Goal: Task Accomplishment & Management: Manage account settings

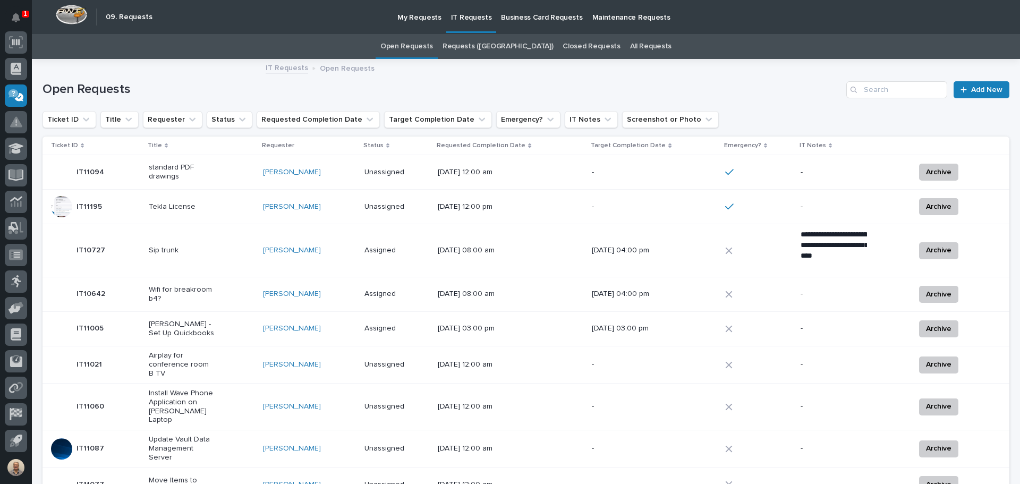
click at [174, 206] on p "Tekla License" at bounding box center [182, 206] width 66 height 9
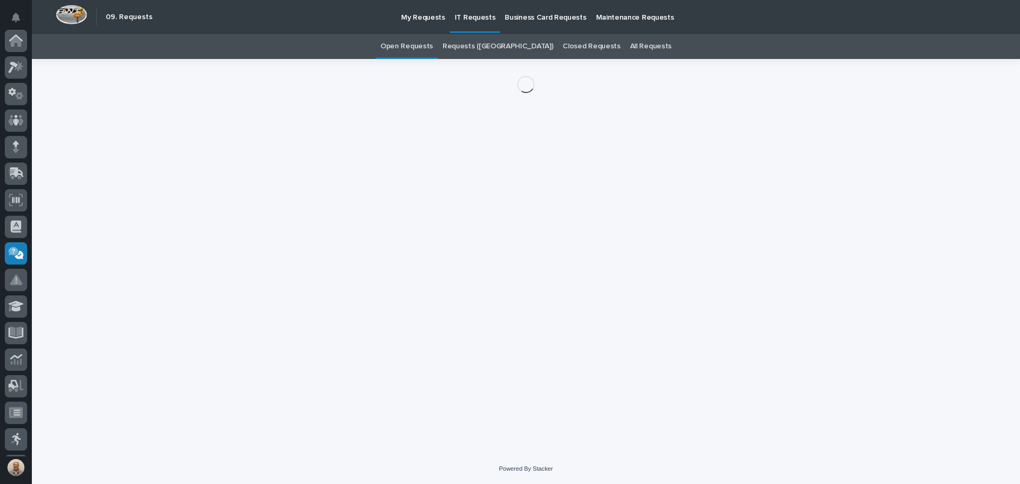
scroll to position [158, 0]
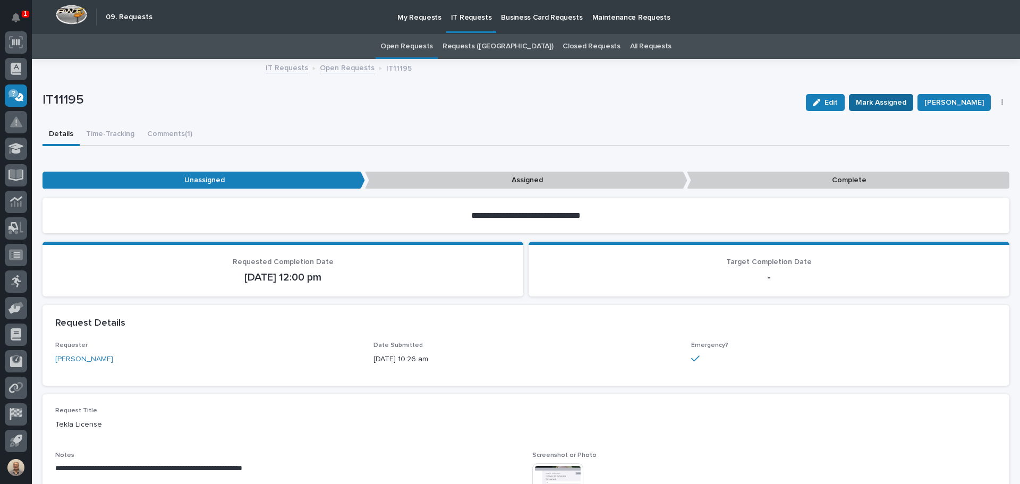
click at [505, 99] on span "Mark Assigned" at bounding box center [881, 102] width 50 height 13
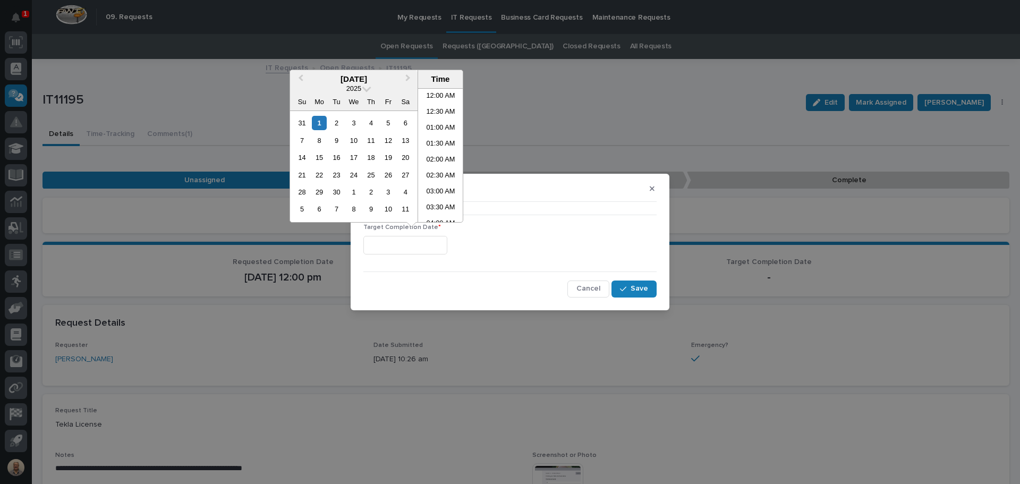
click at [438, 245] on input "text" at bounding box center [406, 245] width 84 height 19
click at [440, 154] on li "11:30 AM" at bounding box center [440, 155] width 45 height 16
type input "**********"
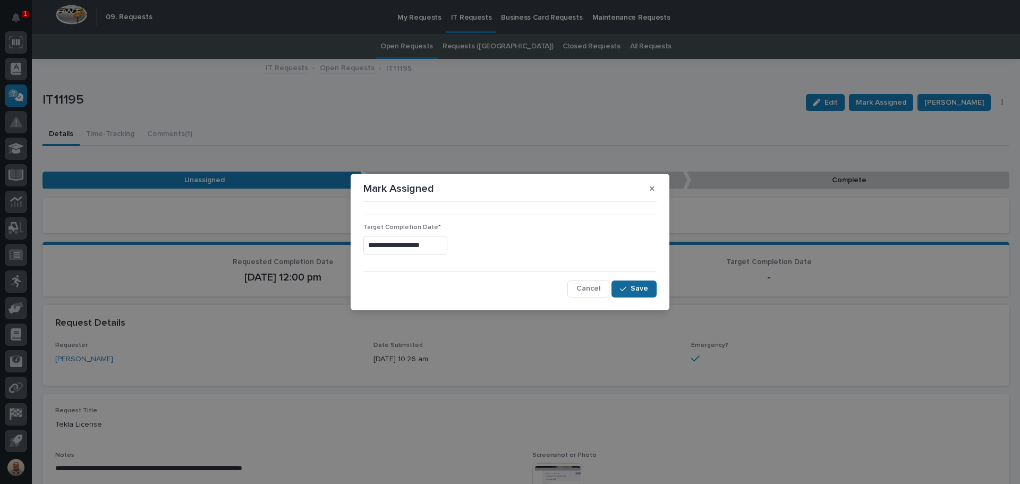
click at [505, 283] on button "Save" at bounding box center [634, 289] width 45 height 17
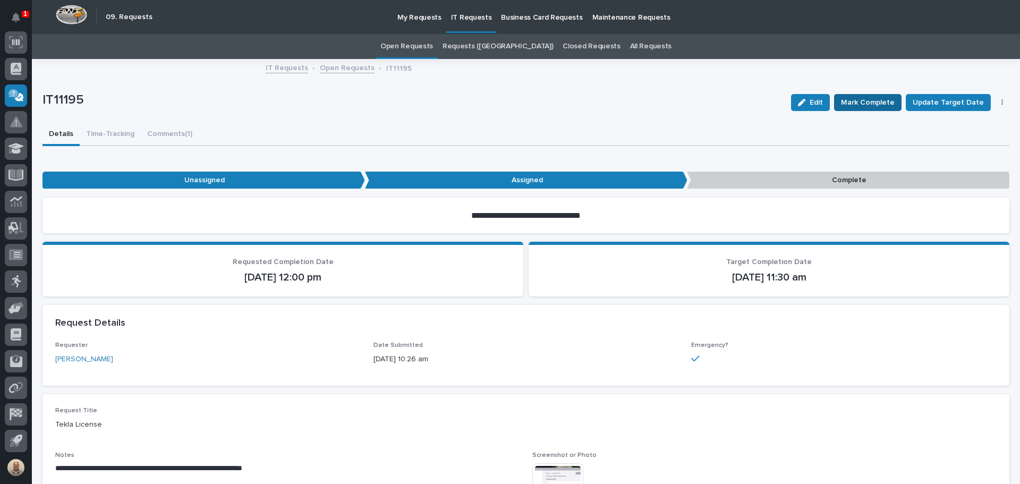
click at [505, 99] on span "Mark Complete" at bounding box center [868, 102] width 54 height 13
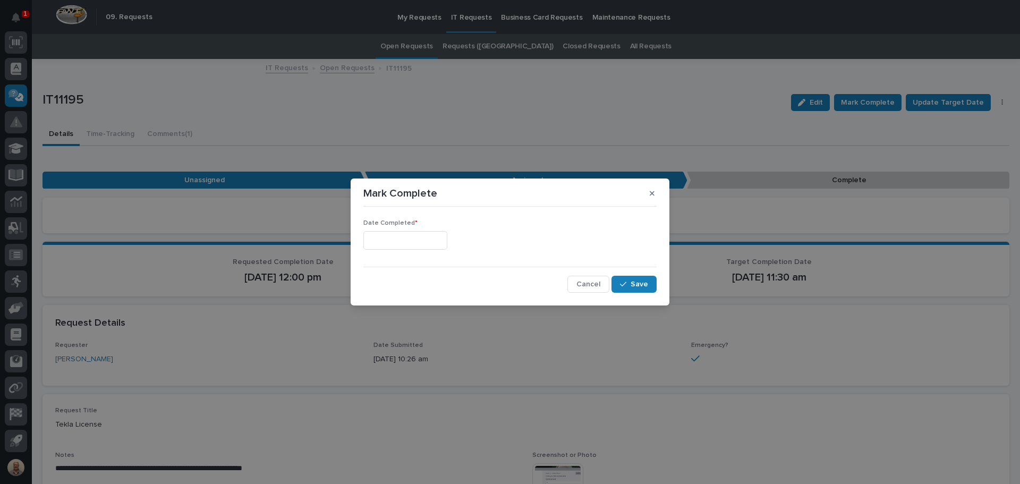
click at [402, 236] on input "text" at bounding box center [406, 240] width 84 height 19
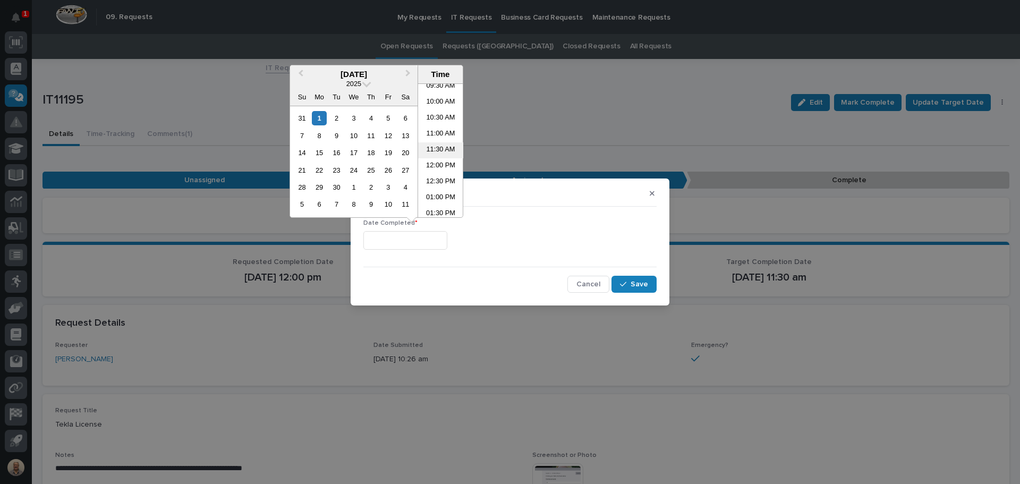
click at [440, 149] on li "11:30 AM" at bounding box center [440, 150] width 45 height 16
type input "**********"
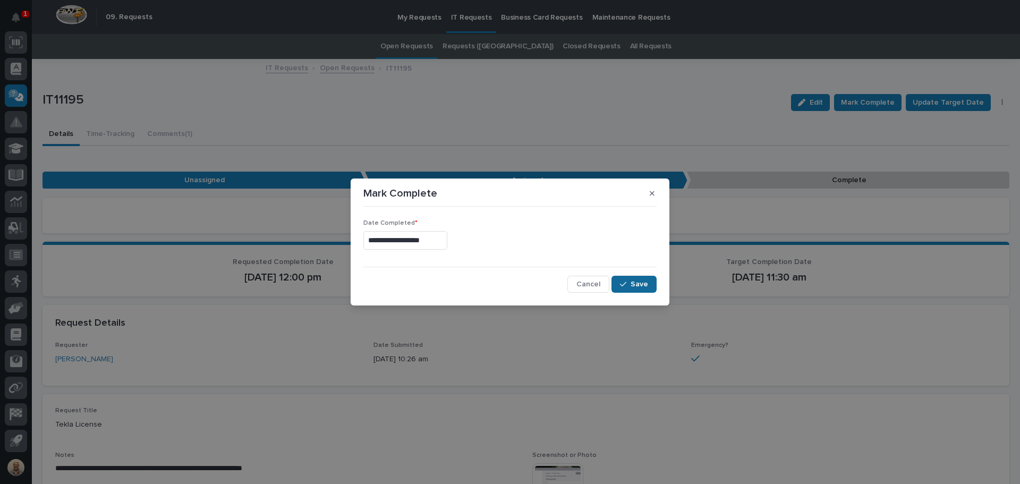
click at [505, 288] on span "Save" at bounding box center [640, 285] width 18 height 10
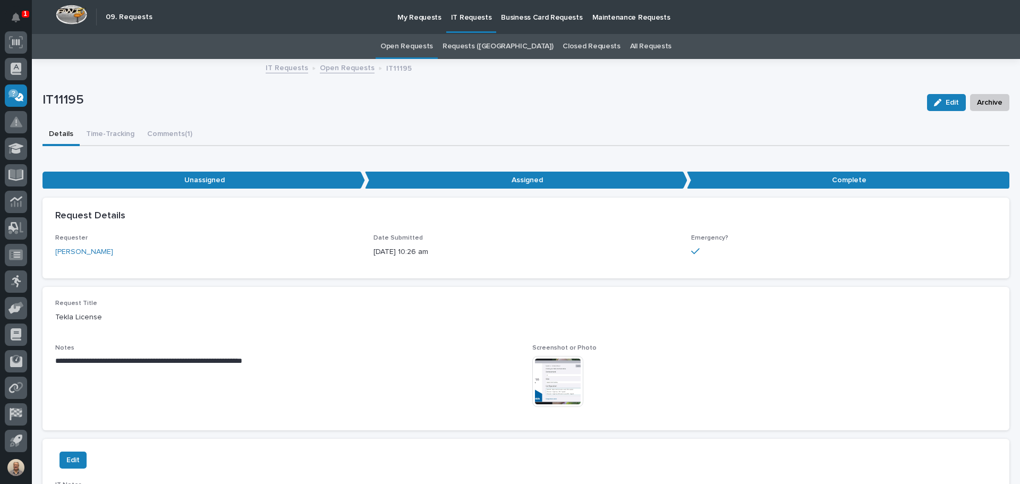
click at [433, 44] on link "Open Requests" at bounding box center [407, 46] width 53 height 25
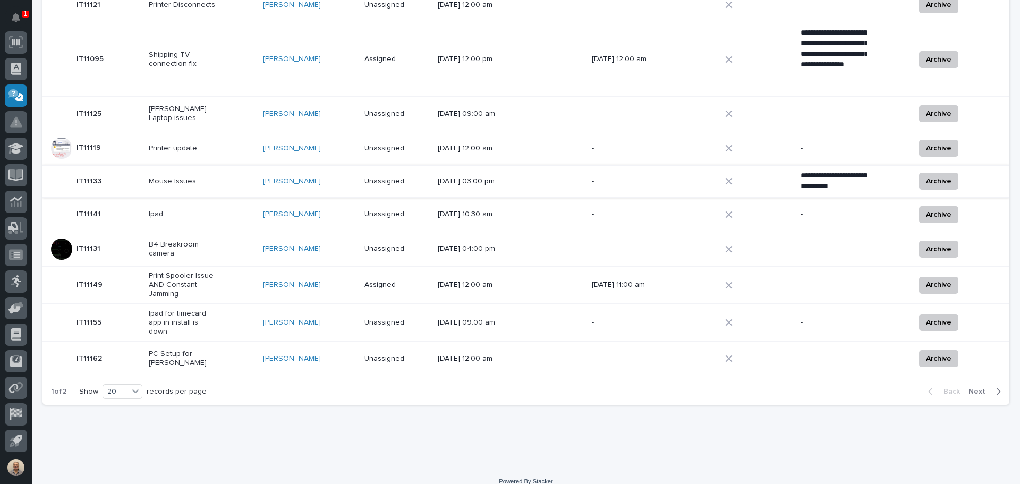
scroll to position [571, 0]
click at [191, 349] on p "PC Setup for [PERSON_NAME]" at bounding box center [182, 358] width 66 height 18
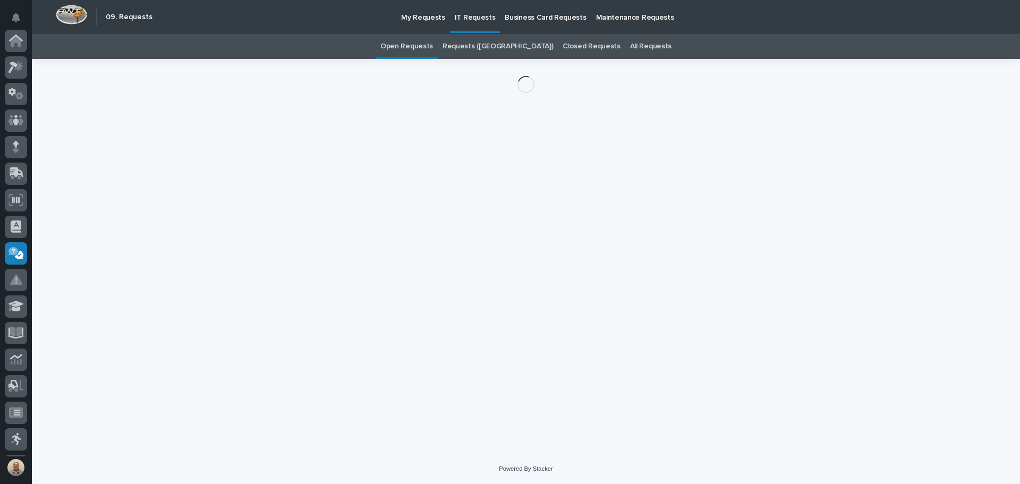
scroll to position [158, 0]
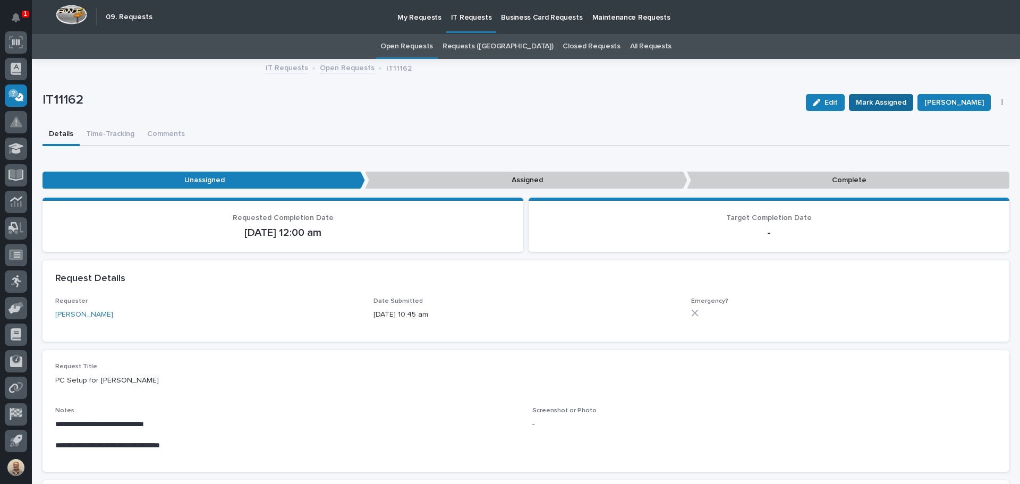
click at [505, 105] on span "Mark Assigned" at bounding box center [881, 102] width 50 height 13
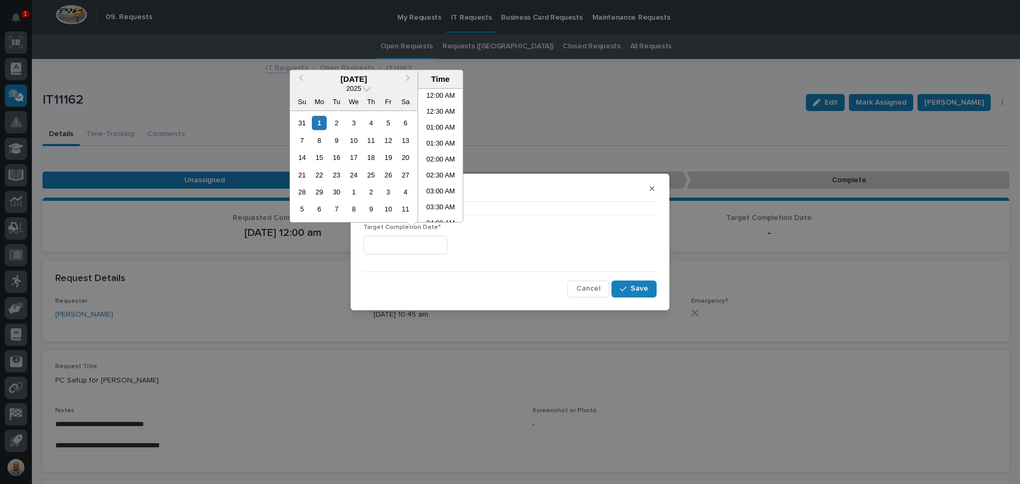
click at [441, 241] on input "text" at bounding box center [406, 245] width 84 height 19
click at [453, 159] on li "11:30 AM" at bounding box center [440, 155] width 45 height 16
type input "**********"
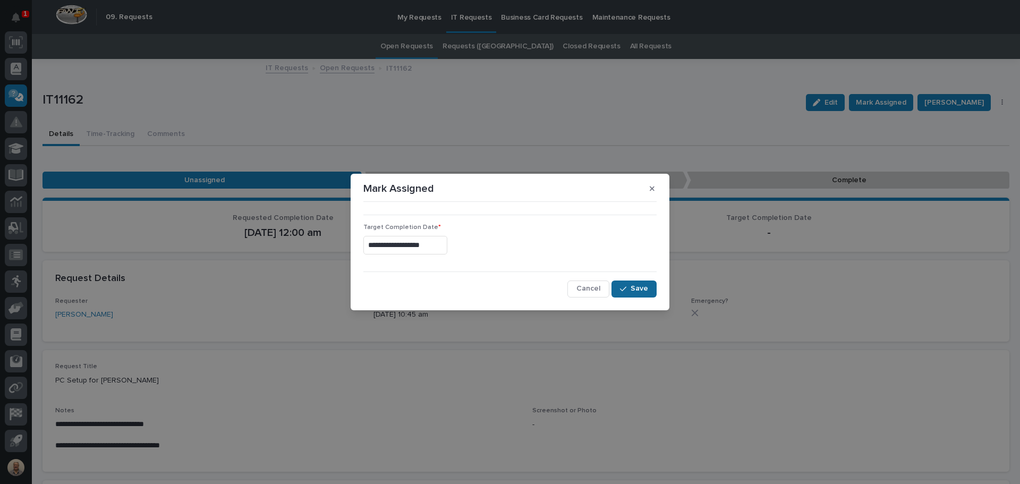
click at [505, 288] on span "Save" at bounding box center [640, 289] width 18 height 10
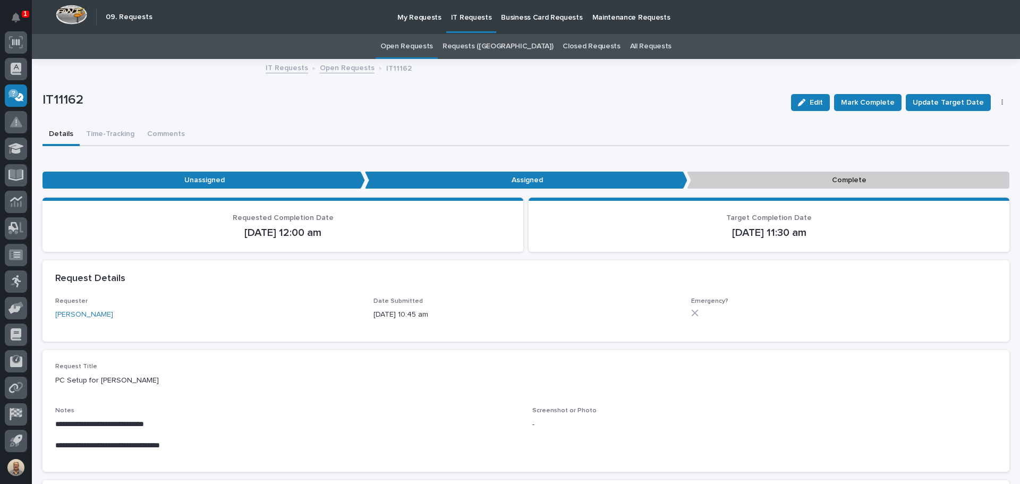
click at [505, 112] on div "Edit [PERSON_NAME] Complete Update Target Date Archive" at bounding box center [898, 102] width 223 height 43
click at [505, 98] on span "Mark Complete" at bounding box center [868, 102] width 54 height 13
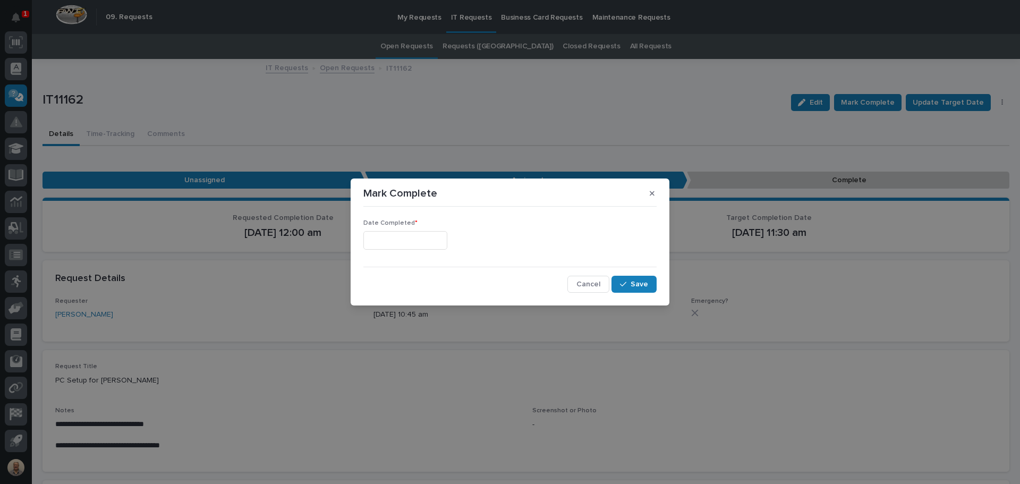
click at [432, 241] on input "text" at bounding box center [406, 240] width 84 height 19
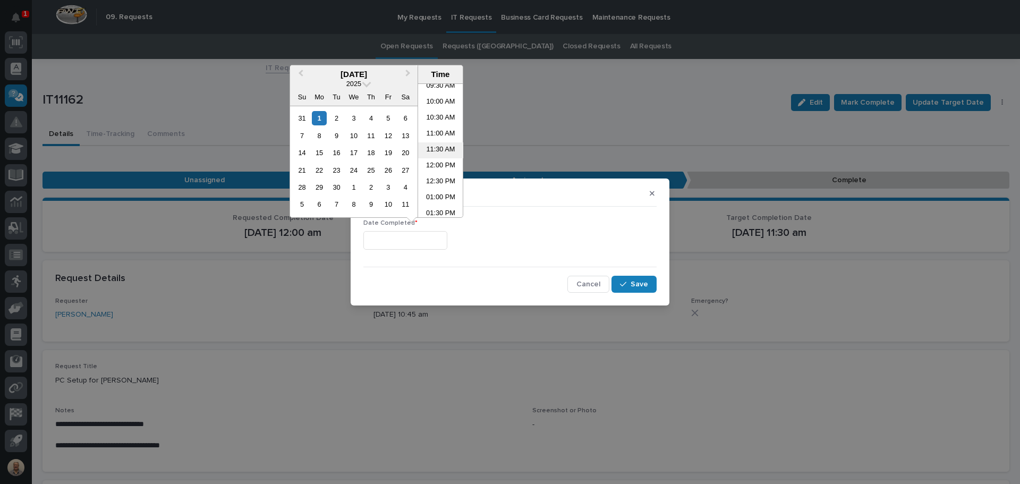
click at [441, 149] on li "11:30 AM" at bounding box center [440, 150] width 45 height 16
type input "**********"
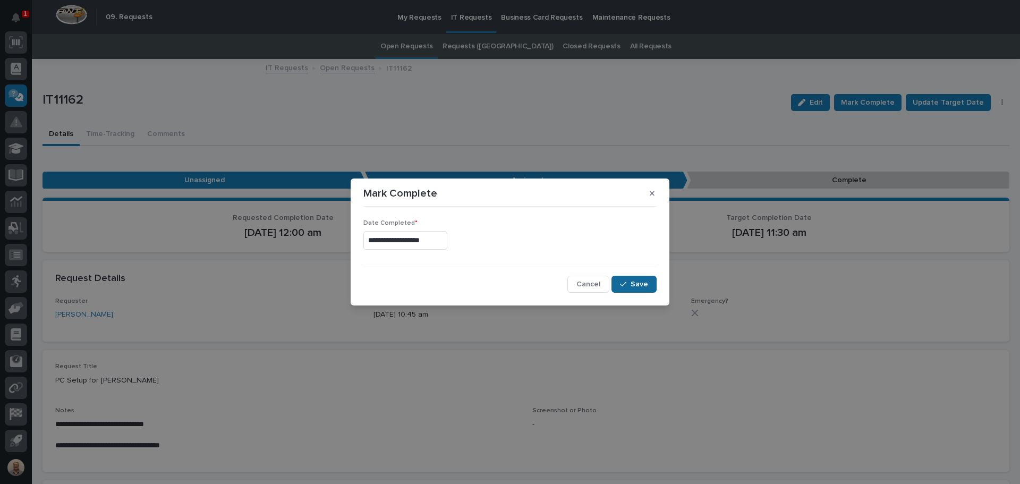
click at [505, 284] on span "Save" at bounding box center [640, 285] width 18 height 10
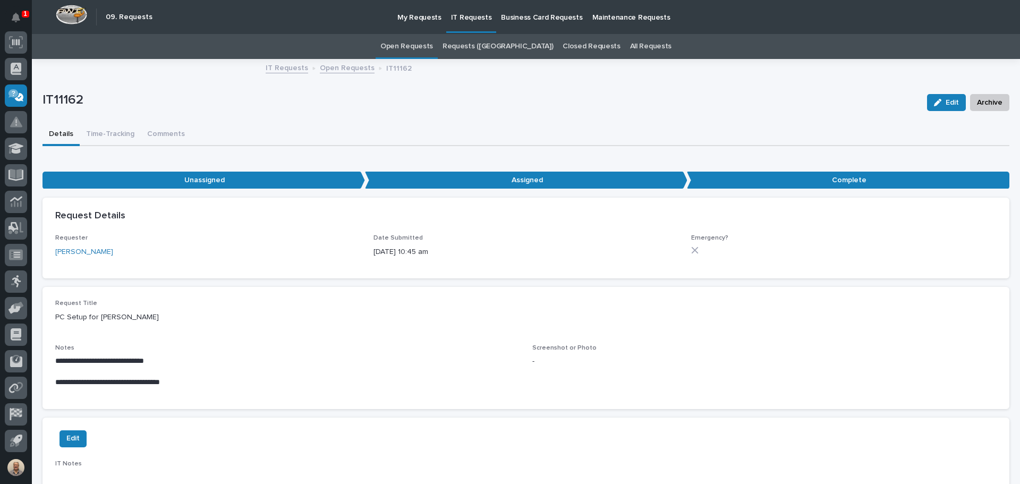
click at [431, 44] on link "Open Requests" at bounding box center [407, 46] width 53 height 25
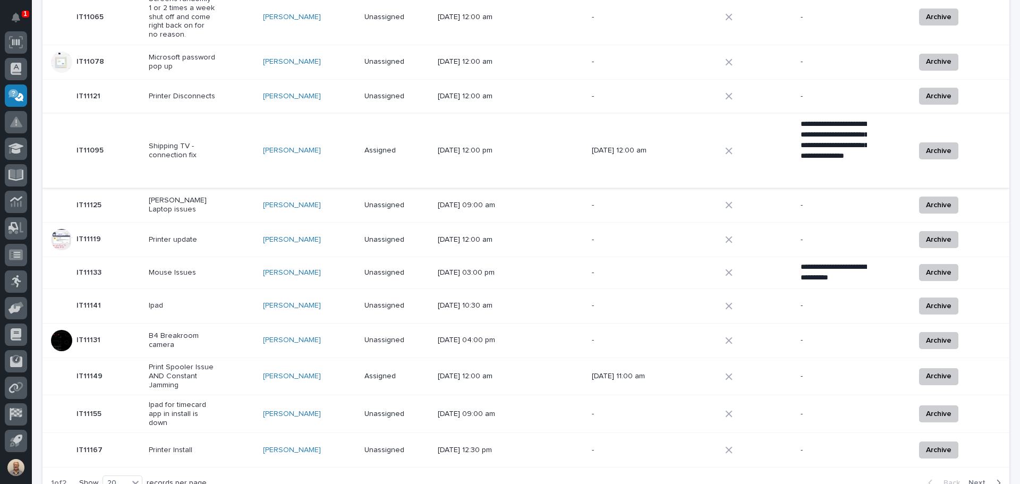
scroll to position [571, 0]
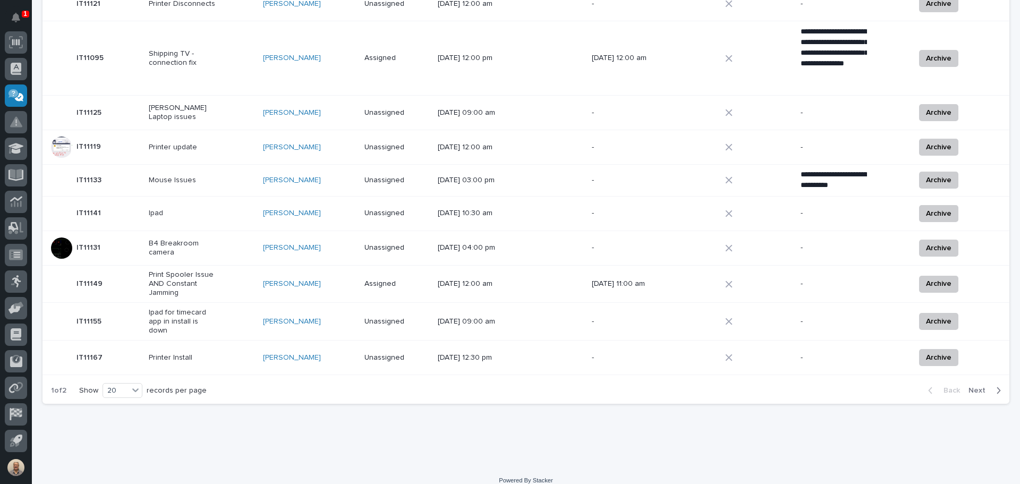
click at [505, 386] on span "Next" at bounding box center [980, 391] width 23 height 10
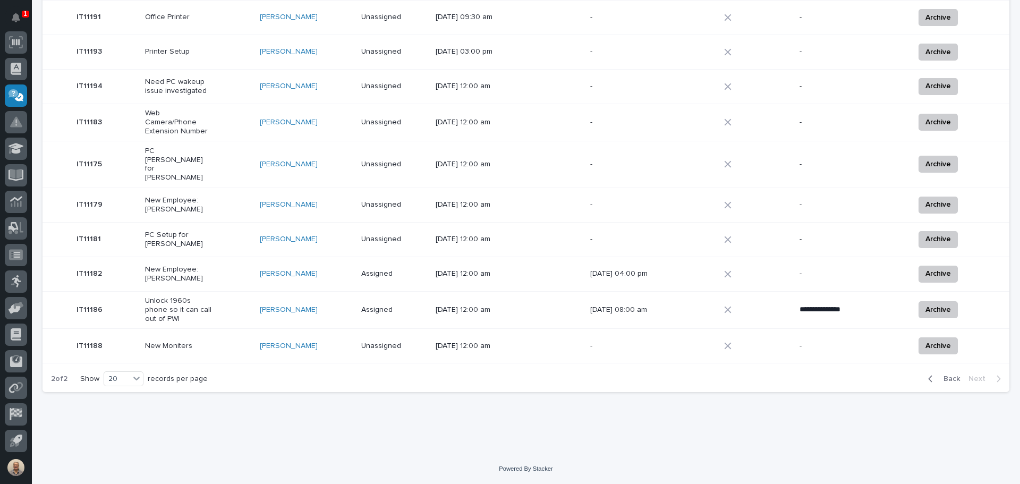
scroll to position [454, 0]
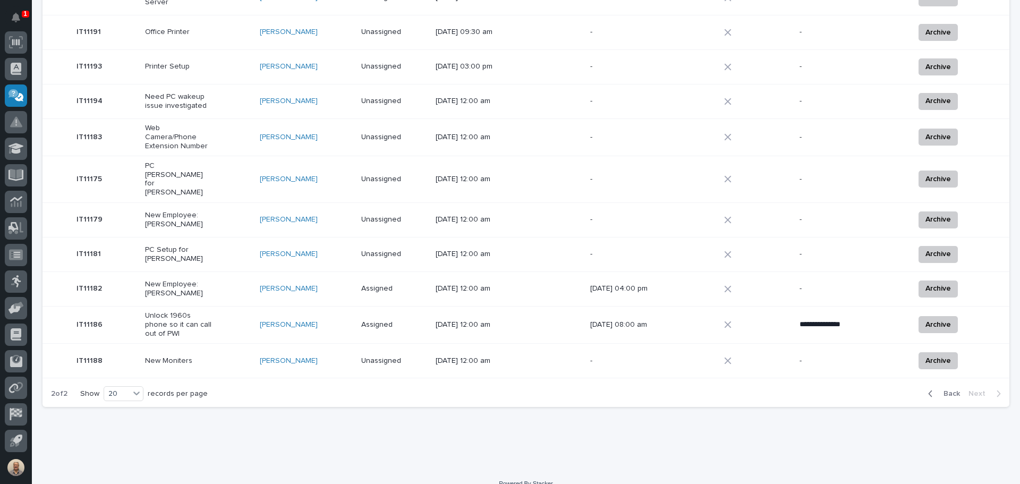
click at [161, 311] on p "Unlock 1960s phone so it can call out of PWI" at bounding box center [178, 324] width 66 height 27
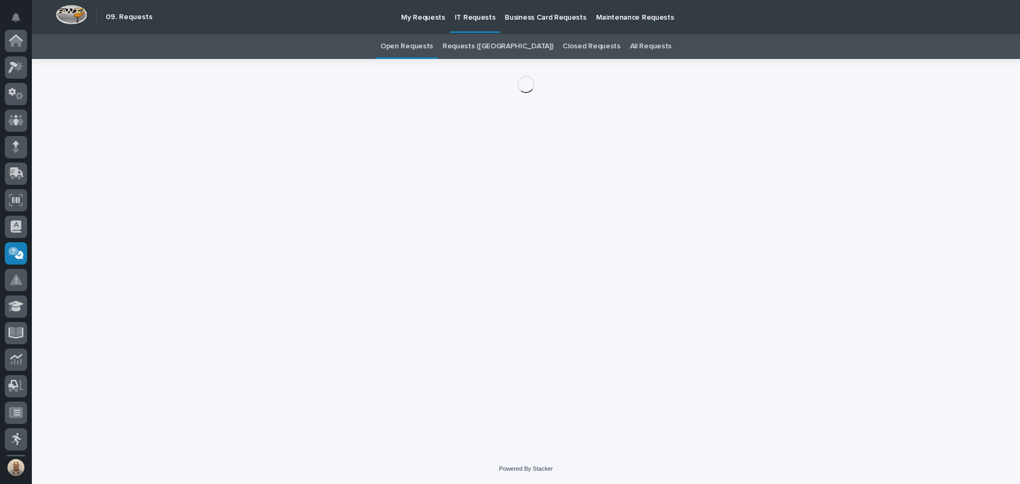
scroll to position [158, 0]
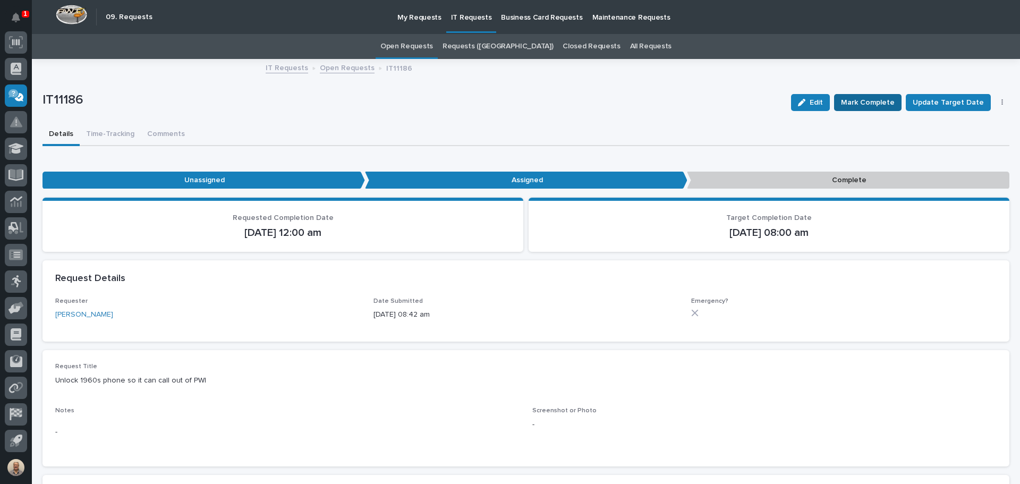
click at [505, 98] on span "Mark Complete" at bounding box center [868, 102] width 54 height 13
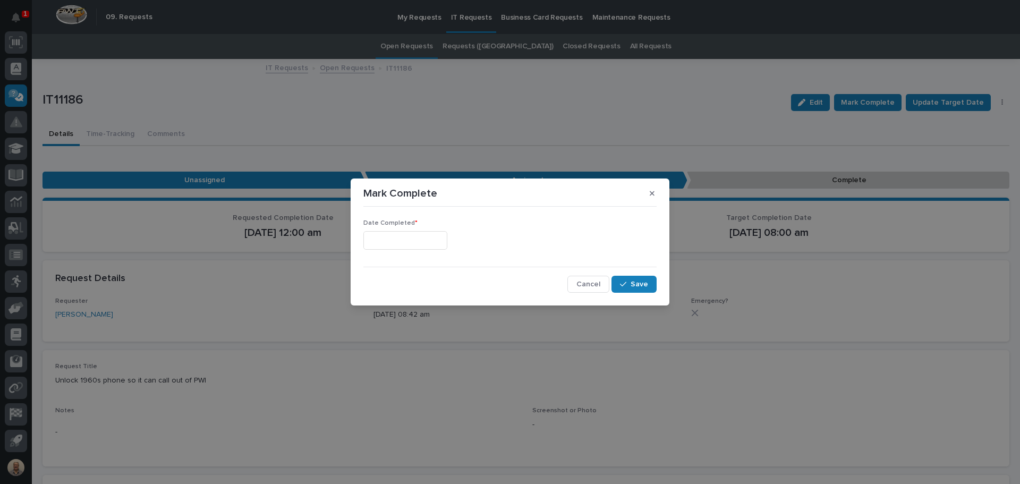
click at [447, 239] on input "text" at bounding box center [406, 240] width 84 height 19
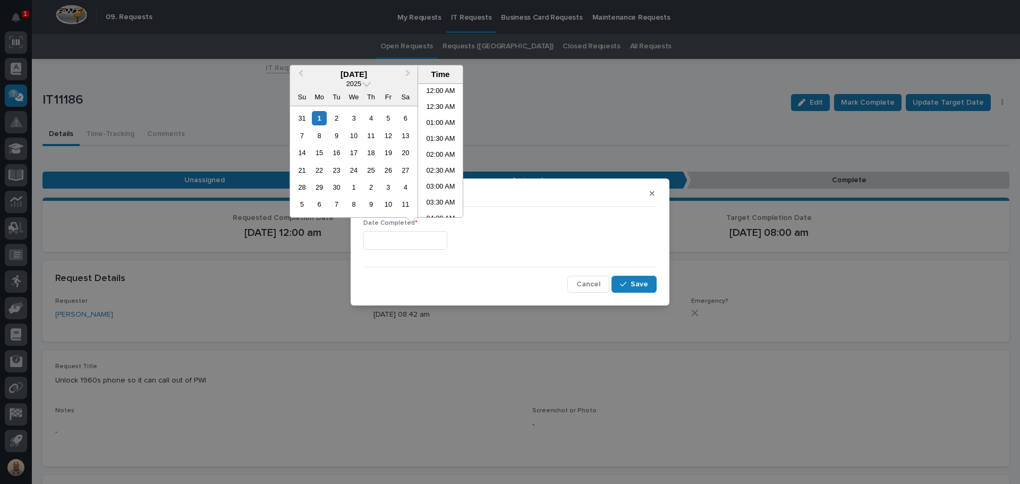
scroll to position [308, 0]
click at [435, 152] on li "11:30 AM" at bounding box center [440, 150] width 45 height 16
type input "**********"
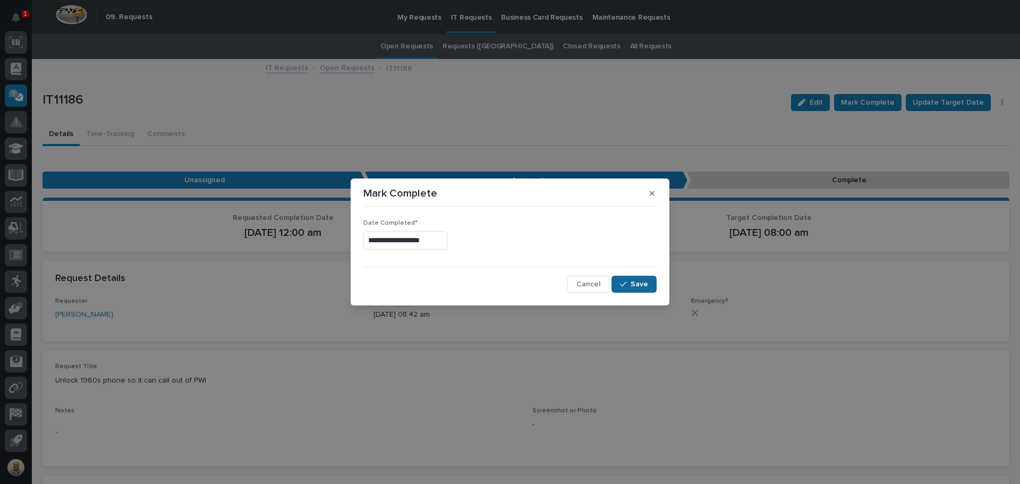
click at [505, 286] on span "Save" at bounding box center [640, 285] width 18 height 10
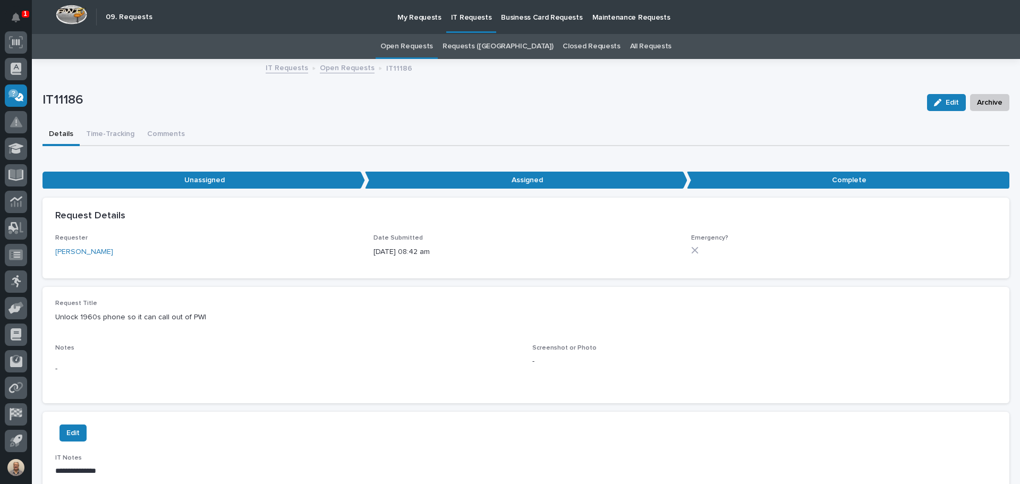
click at [336, 66] on link "Open Requests" at bounding box center [347, 67] width 55 height 12
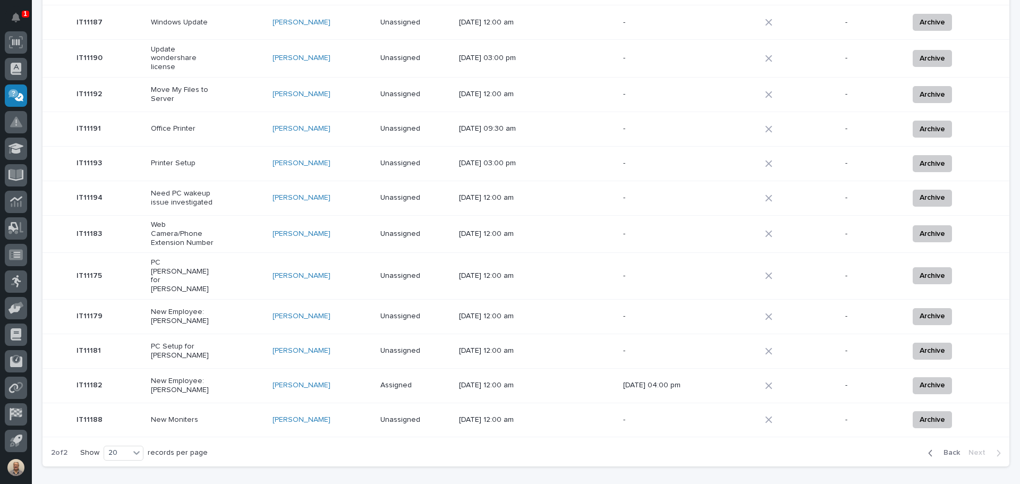
scroll to position [406, 0]
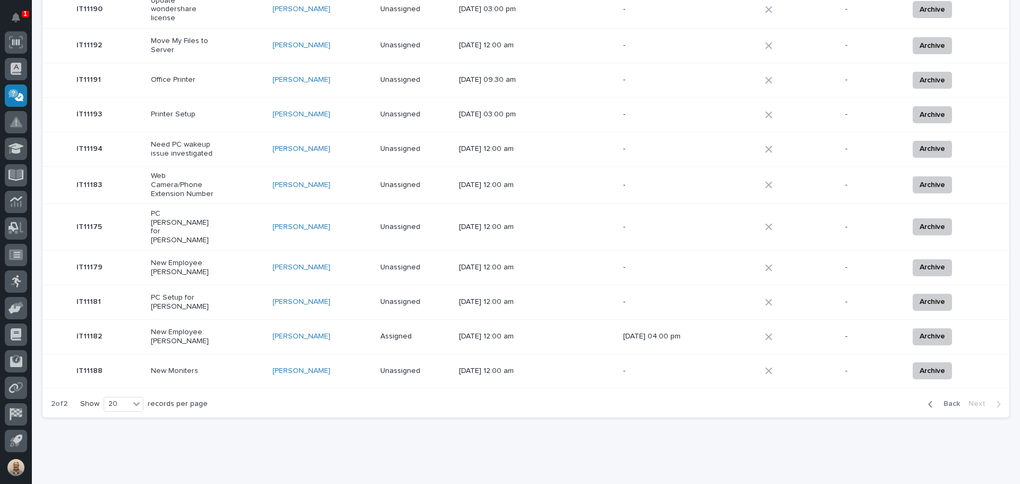
click at [179, 367] on p "New Moniters" at bounding box center [184, 371] width 66 height 9
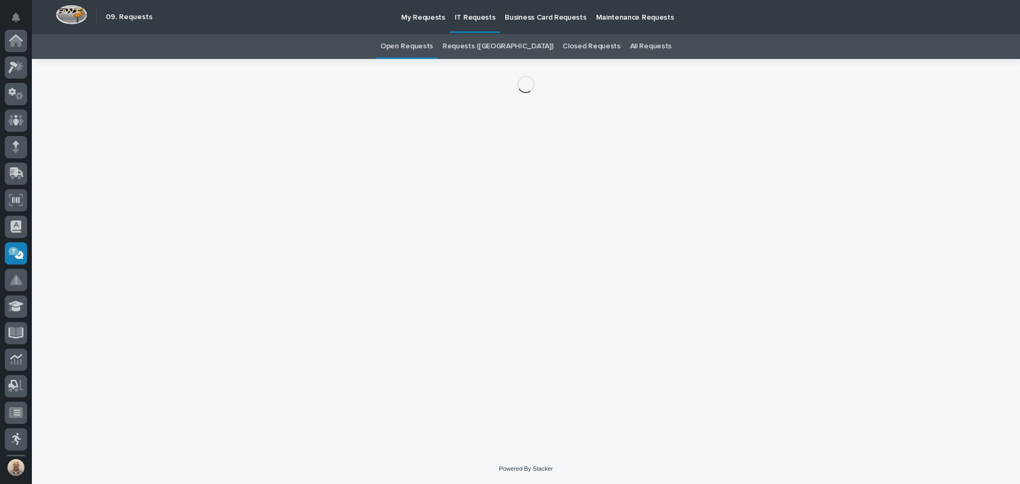
scroll to position [158, 0]
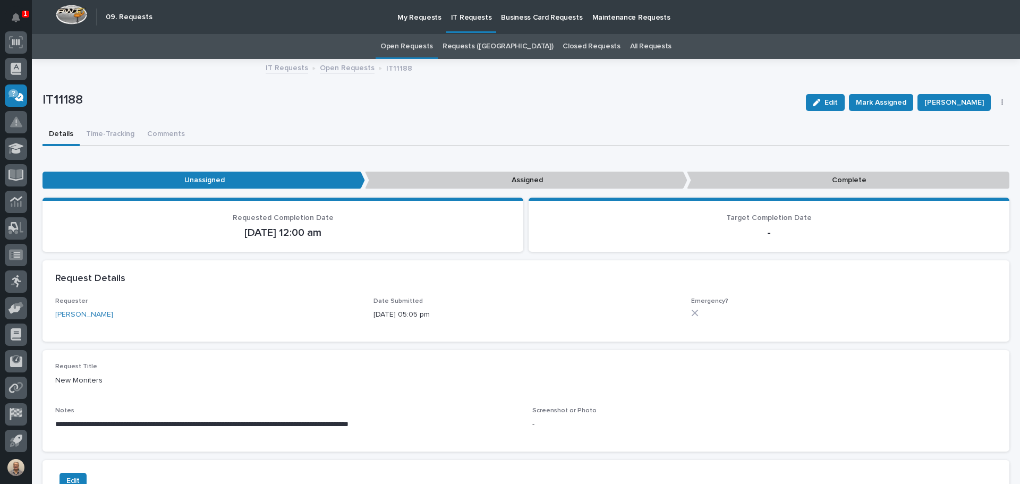
click at [433, 47] on link "Open Requests" at bounding box center [407, 46] width 53 height 25
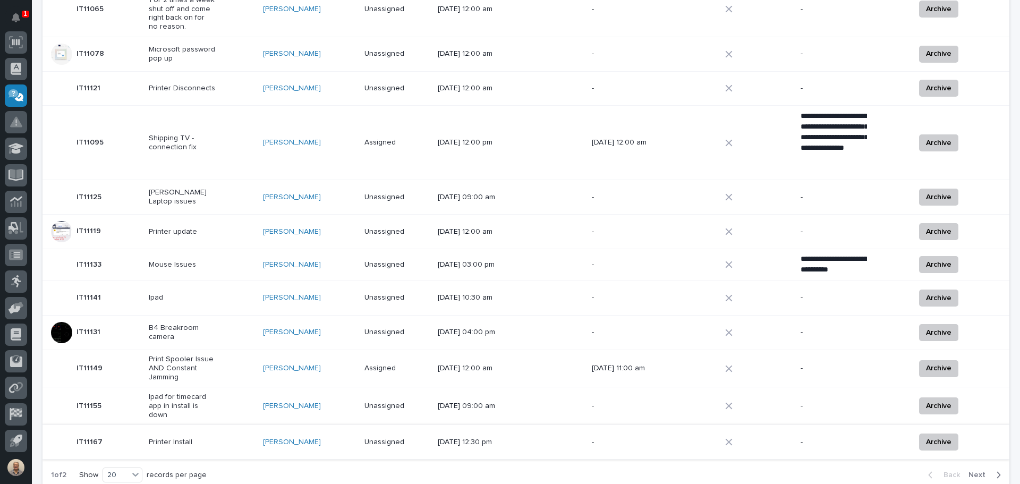
scroll to position [571, 0]
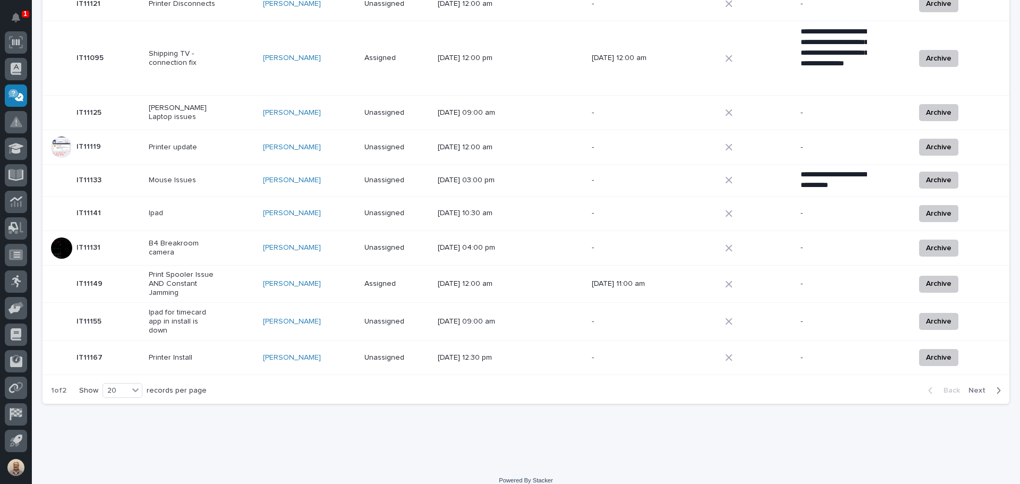
click at [505, 386] on span "Next" at bounding box center [980, 391] width 23 height 10
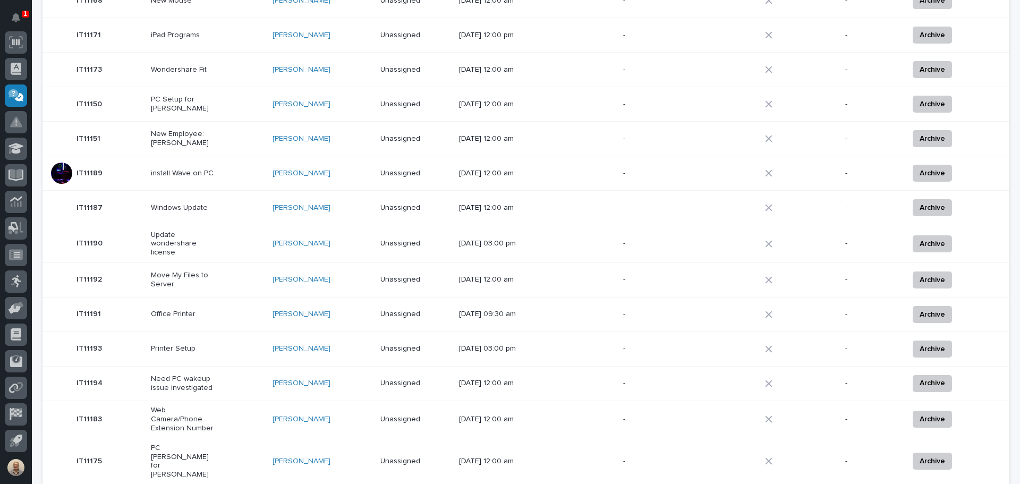
scroll to position [151, 0]
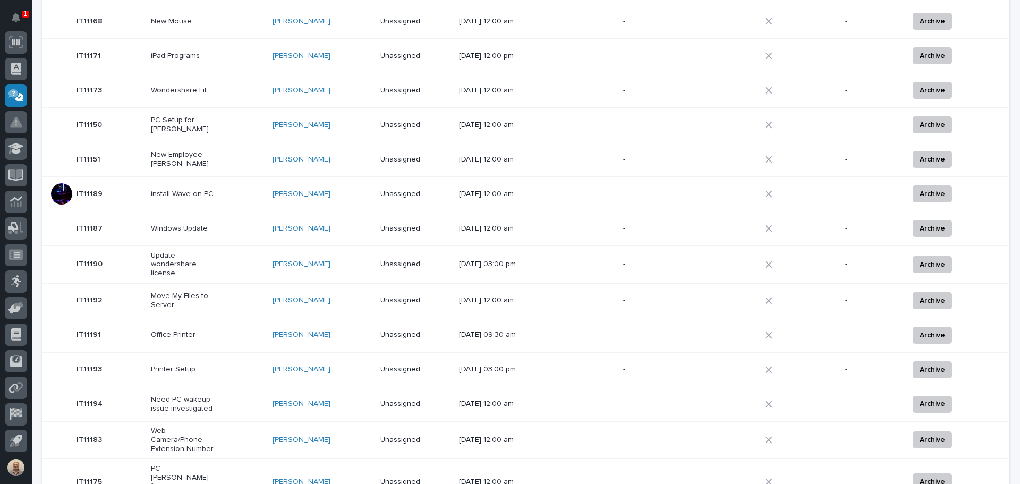
click at [182, 194] on p "install Wave on PC" at bounding box center [184, 194] width 66 height 9
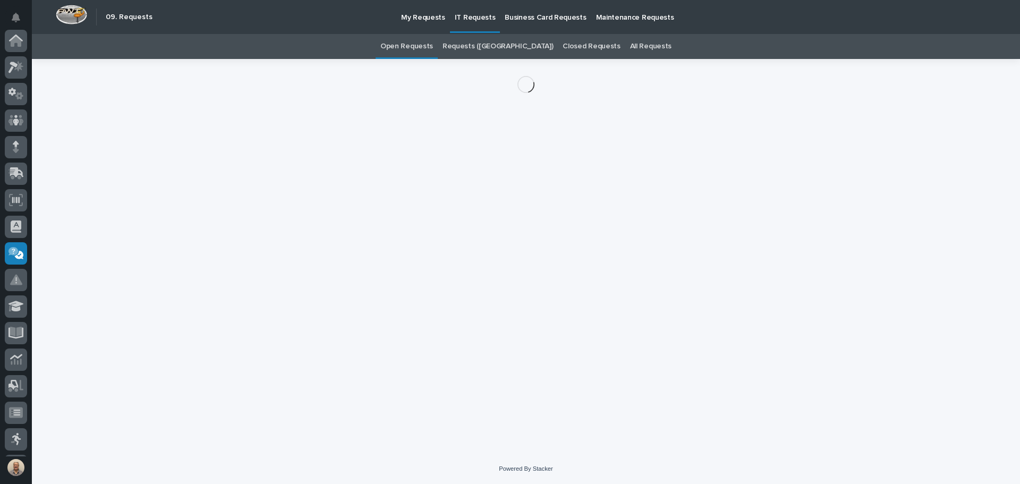
scroll to position [158, 0]
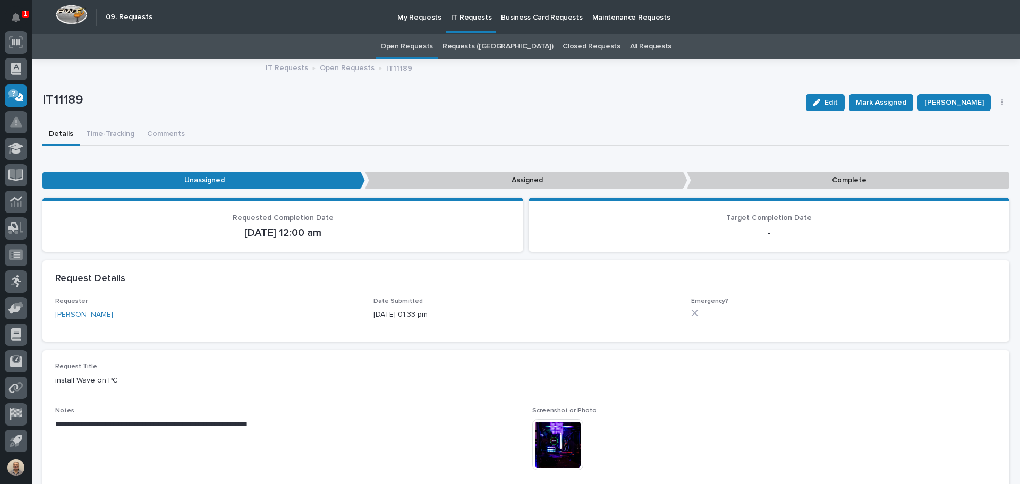
click at [505, 433] on img at bounding box center [558, 444] width 51 height 51
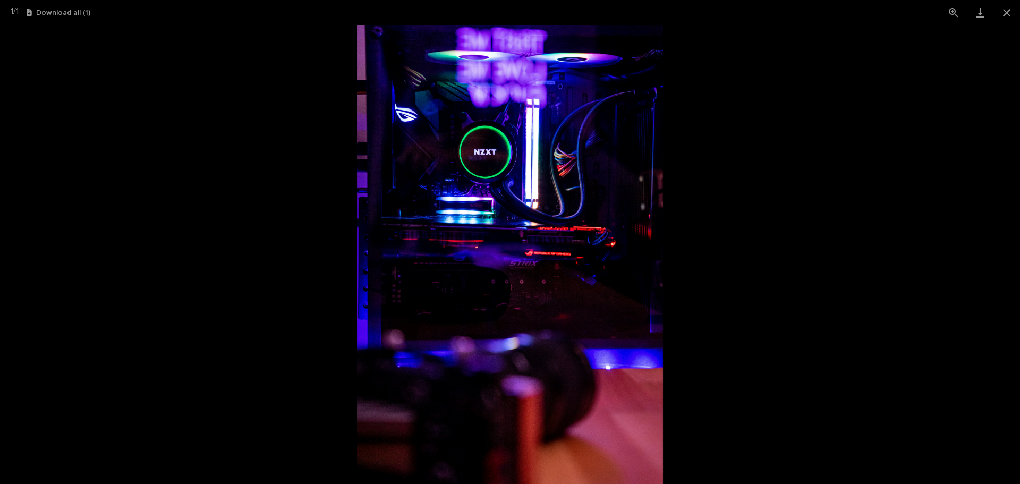
click at [279, 212] on picture at bounding box center [510, 254] width 1020 height 459
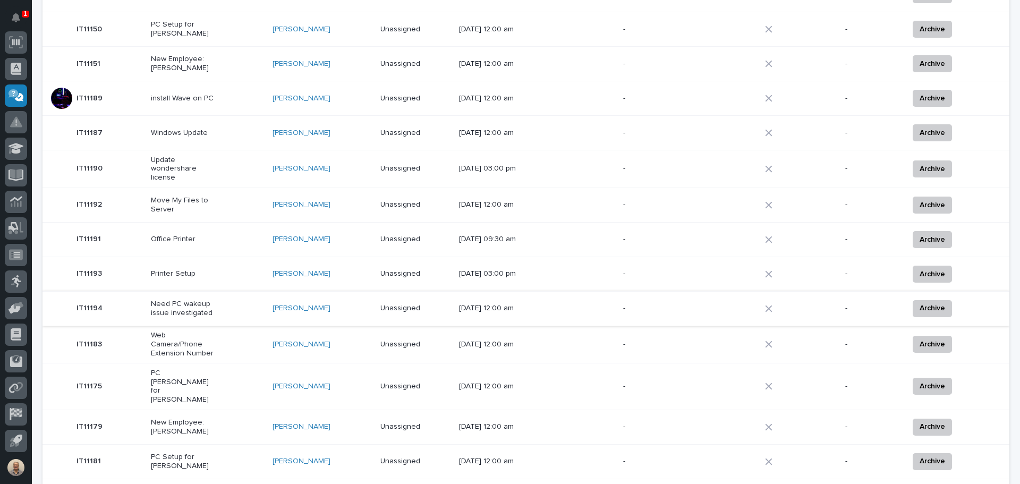
scroll to position [300, 0]
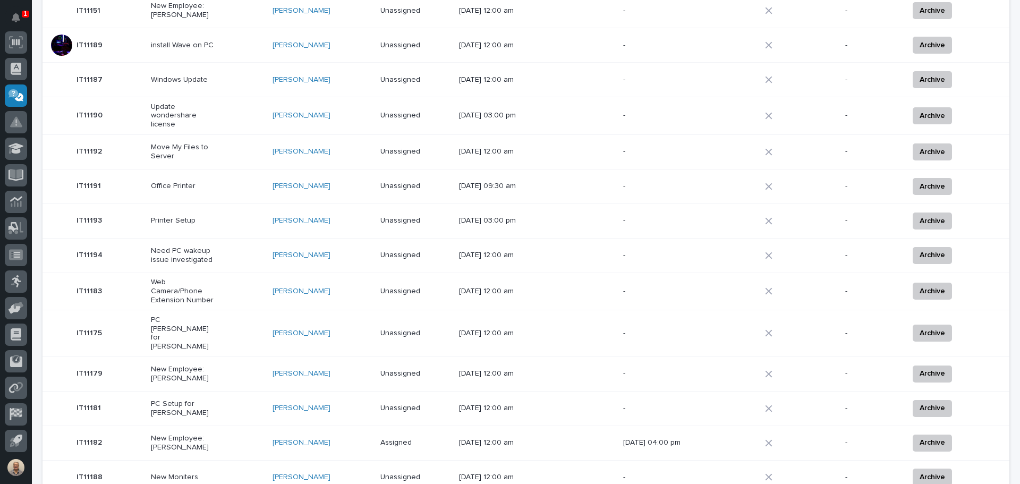
click at [183, 290] on p "Web Camera/Phone Extension Number" at bounding box center [184, 291] width 66 height 27
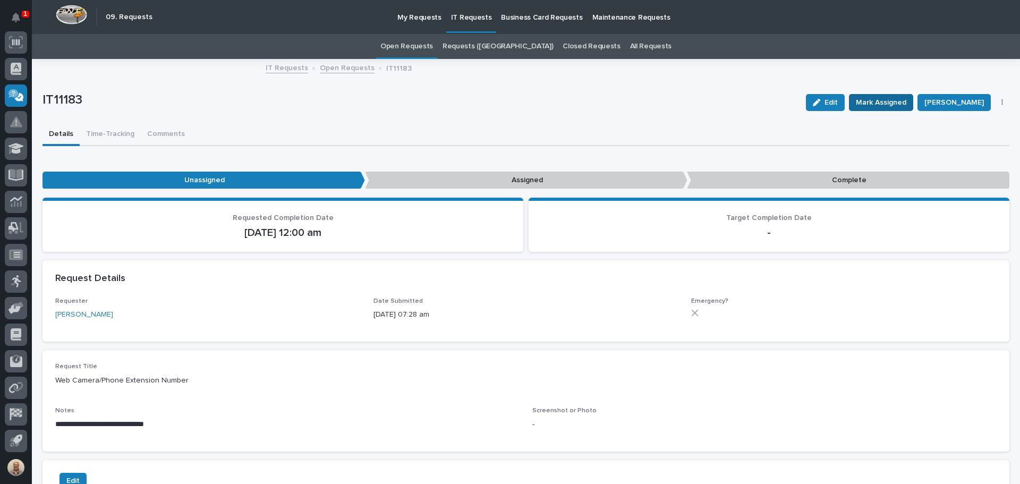
click at [505, 94] on button "Mark Assigned" at bounding box center [881, 102] width 64 height 17
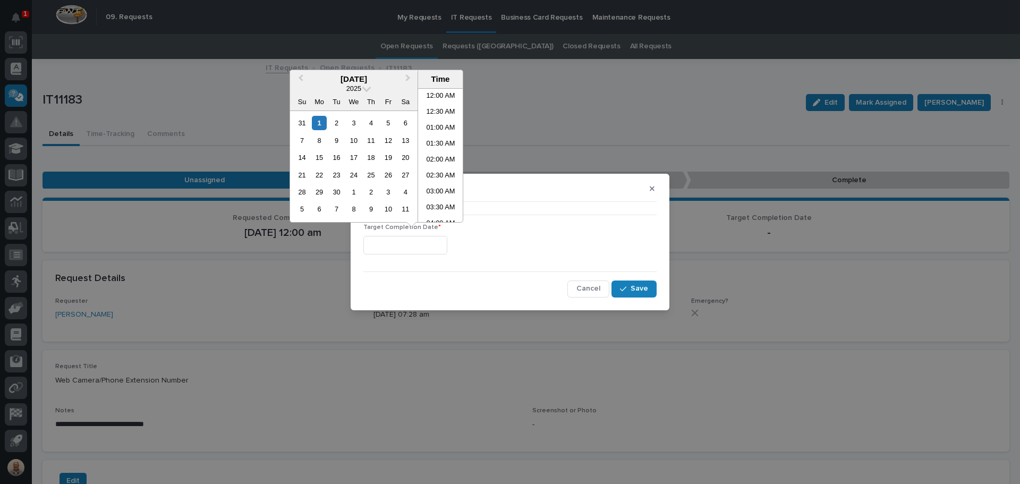
click at [447, 241] on input "text" at bounding box center [406, 245] width 84 height 19
click at [446, 155] on li "11:30 AM" at bounding box center [440, 155] width 45 height 16
type input "**********"
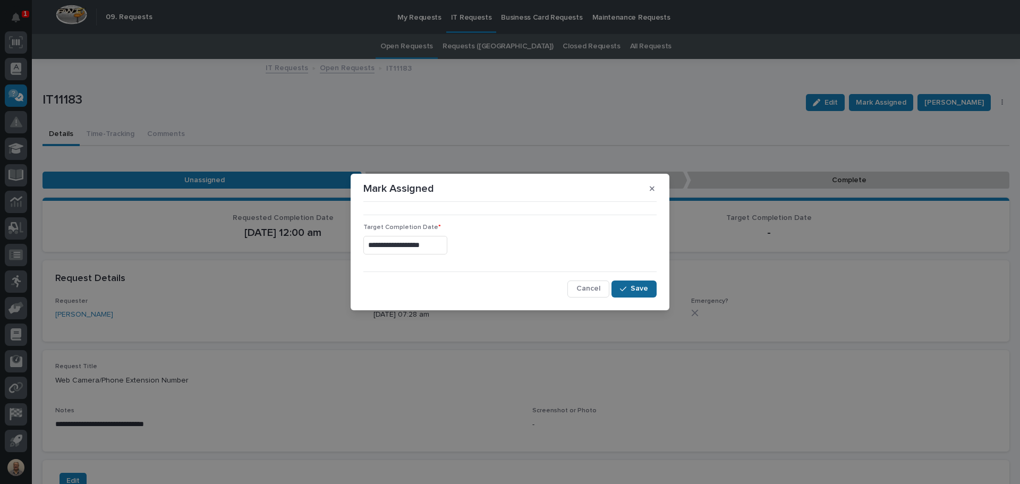
click at [505, 287] on span "Save" at bounding box center [640, 289] width 18 height 10
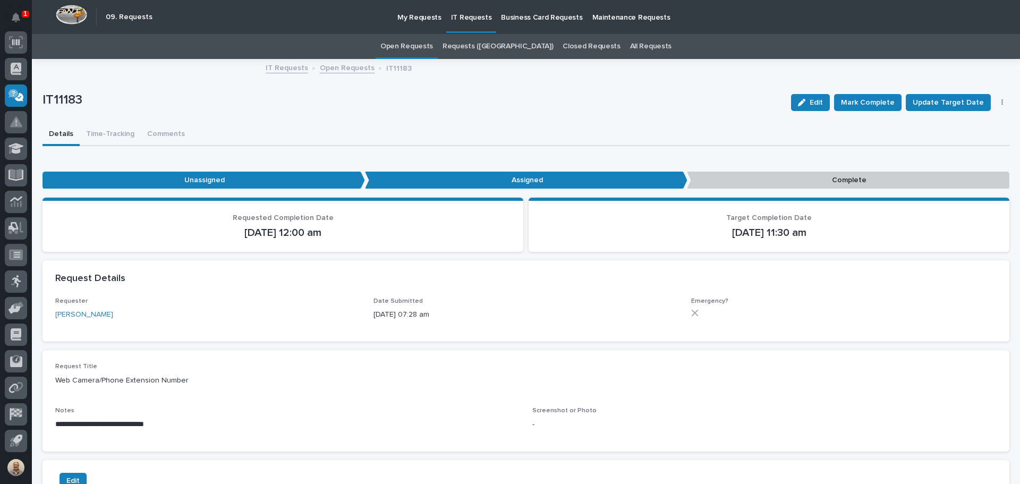
click at [430, 46] on link "Open Requests" at bounding box center [407, 46] width 53 height 25
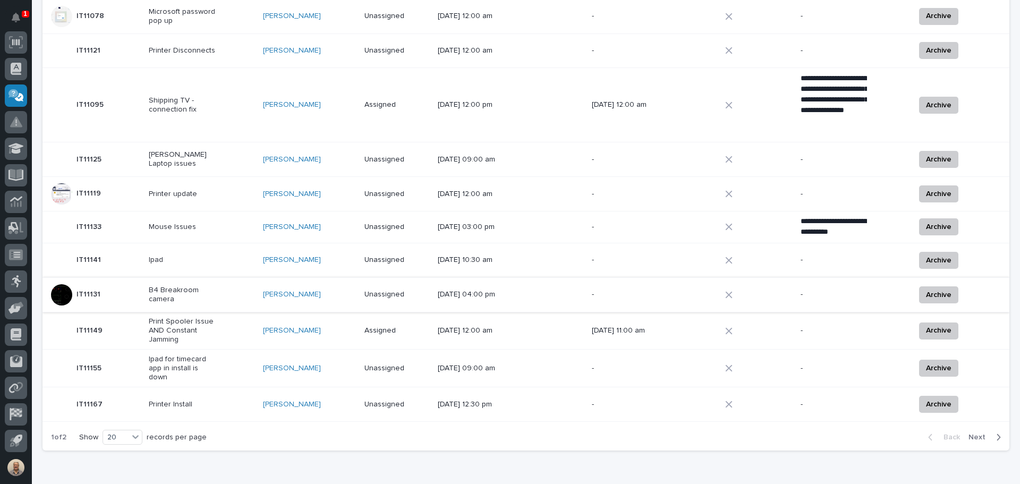
scroll to position [571, 0]
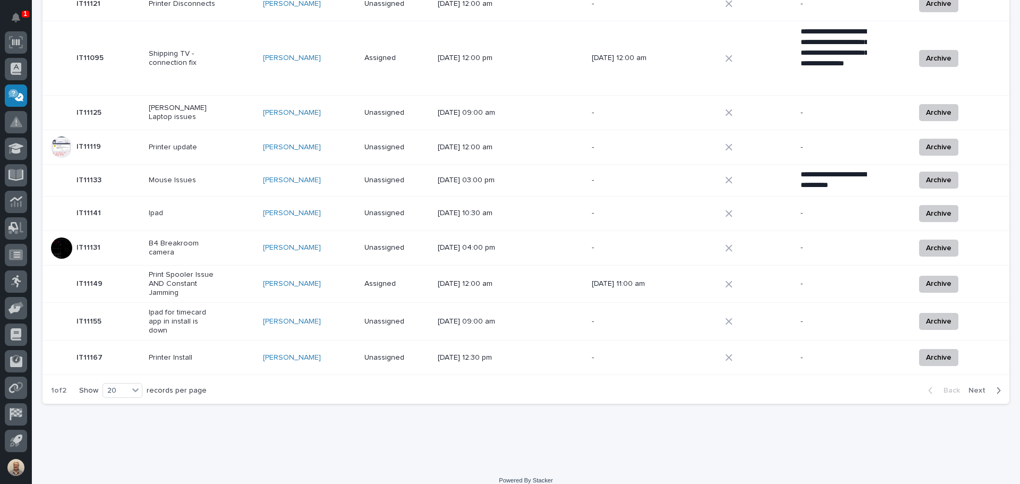
click at [505, 386] on span "Next" at bounding box center [980, 391] width 23 height 10
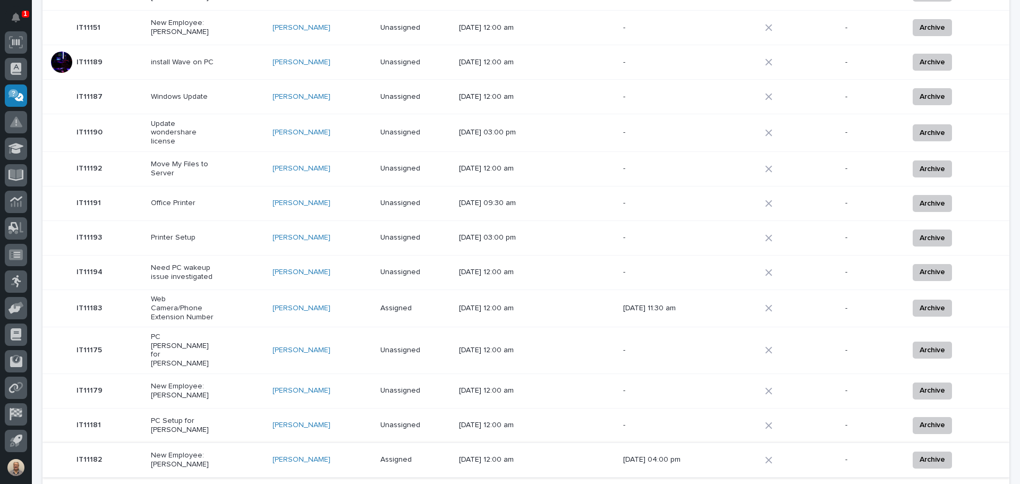
scroll to position [257, 0]
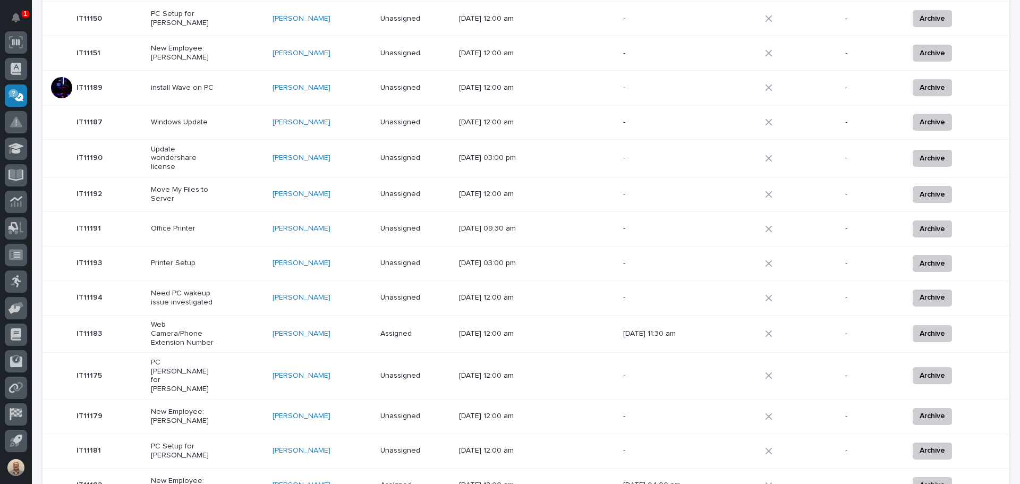
click at [192, 330] on p "Web Camera/Phone Extension Number" at bounding box center [184, 333] width 66 height 27
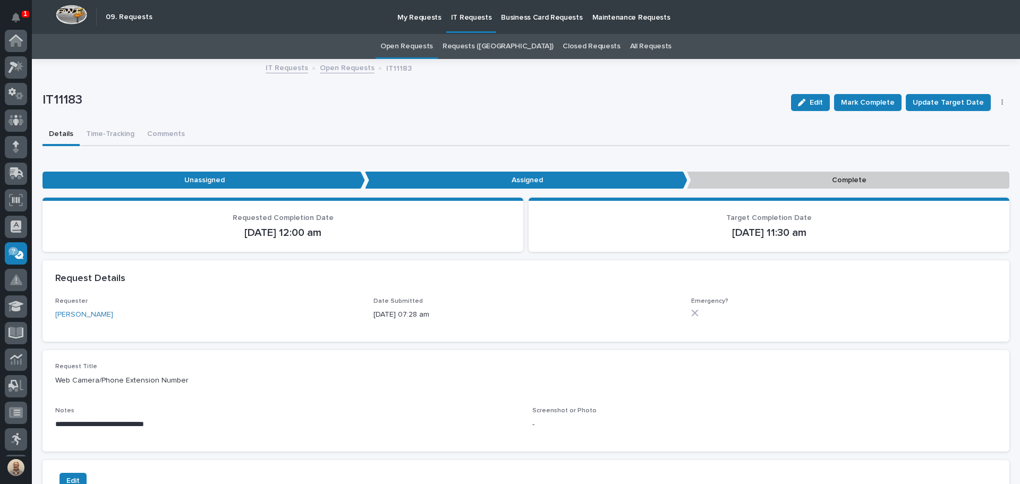
scroll to position [158, 0]
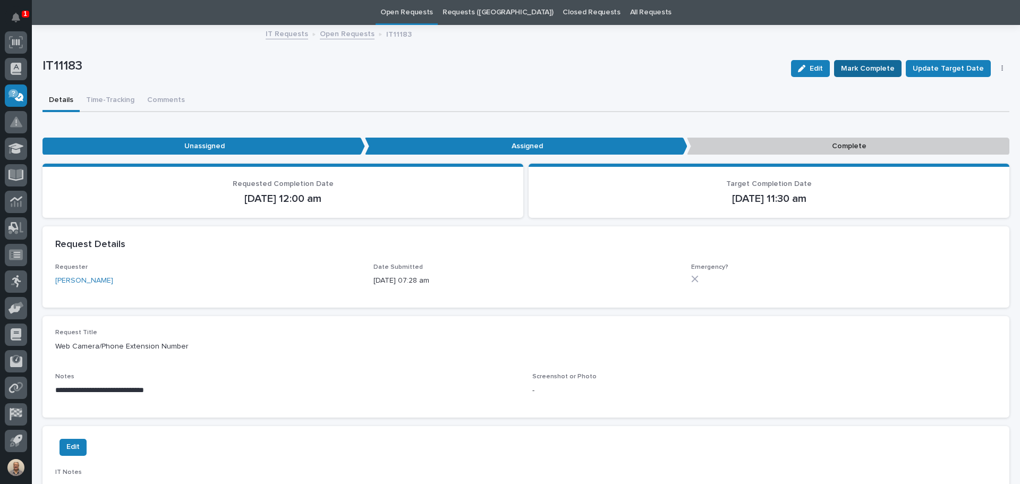
click at [505, 66] on span "Mark Complete" at bounding box center [868, 68] width 54 height 13
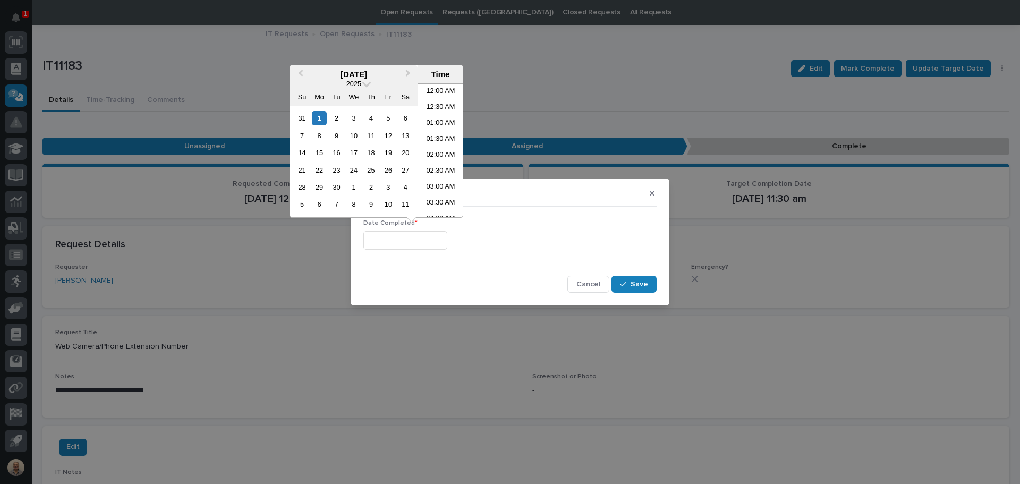
click at [433, 245] on input "text" at bounding box center [406, 240] width 84 height 19
click at [436, 146] on li "11:30 AM" at bounding box center [440, 150] width 45 height 16
type input "**********"
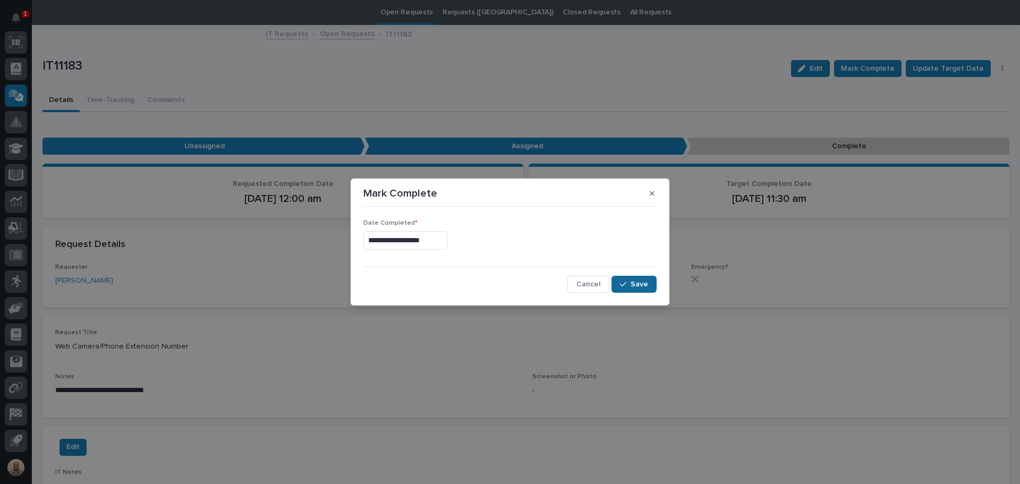
click at [505, 281] on span "Save" at bounding box center [640, 285] width 18 height 10
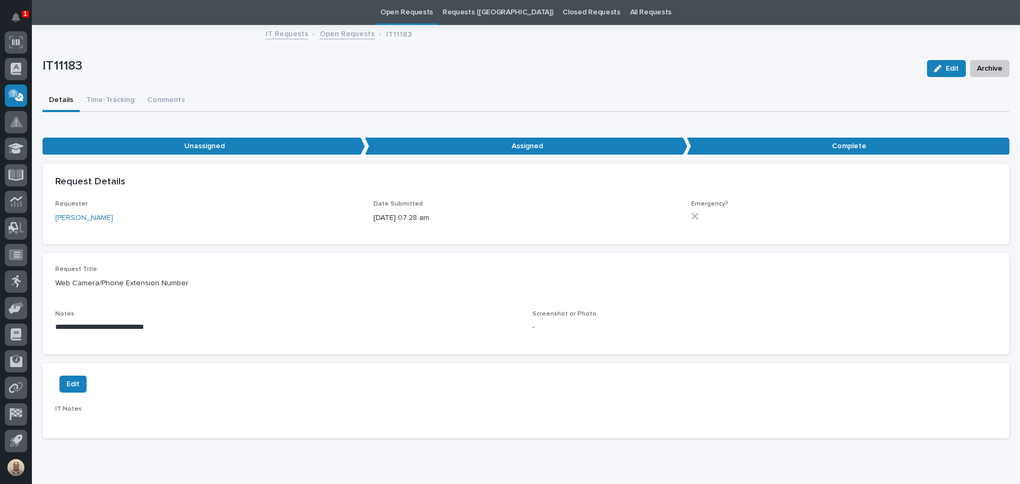
click at [433, 12] on link "Open Requests" at bounding box center [407, 12] width 53 height 25
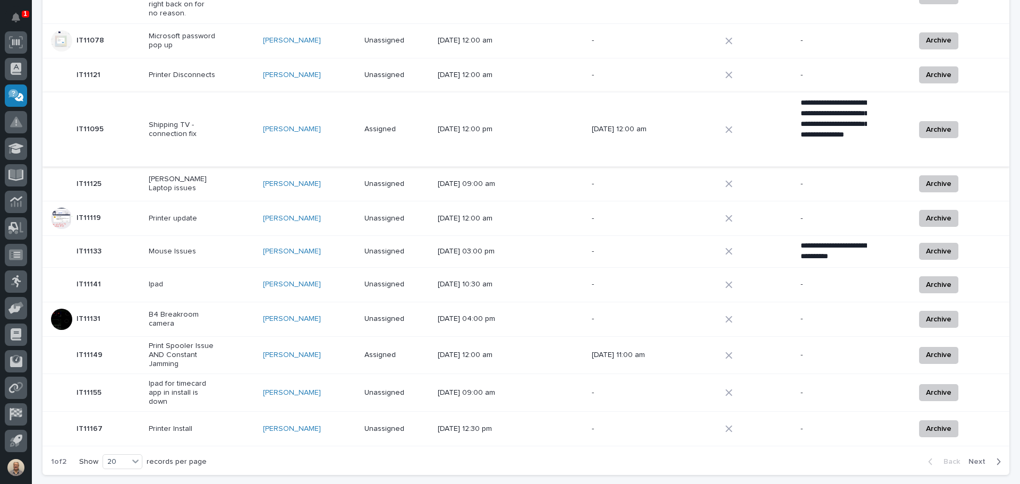
scroll to position [531, 0]
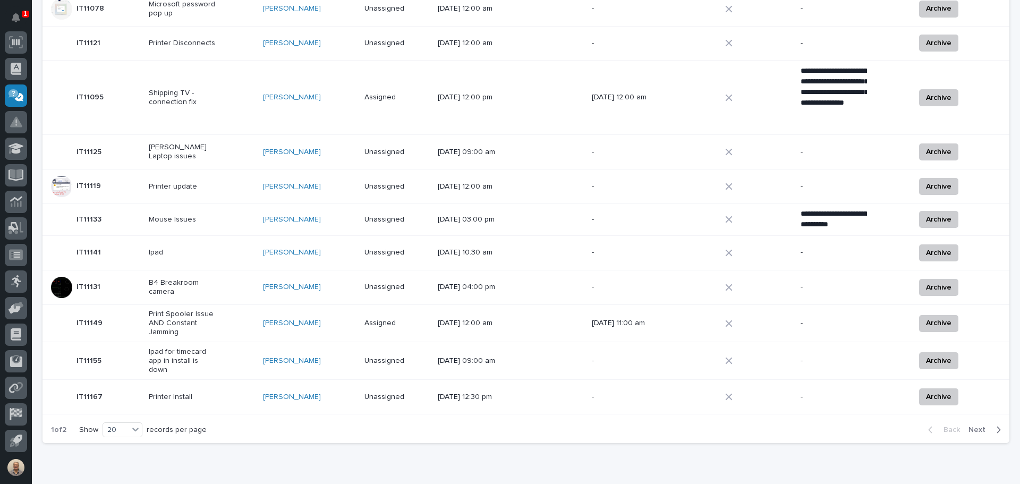
click at [505, 425] on span "Next" at bounding box center [980, 430] width 23 height 10
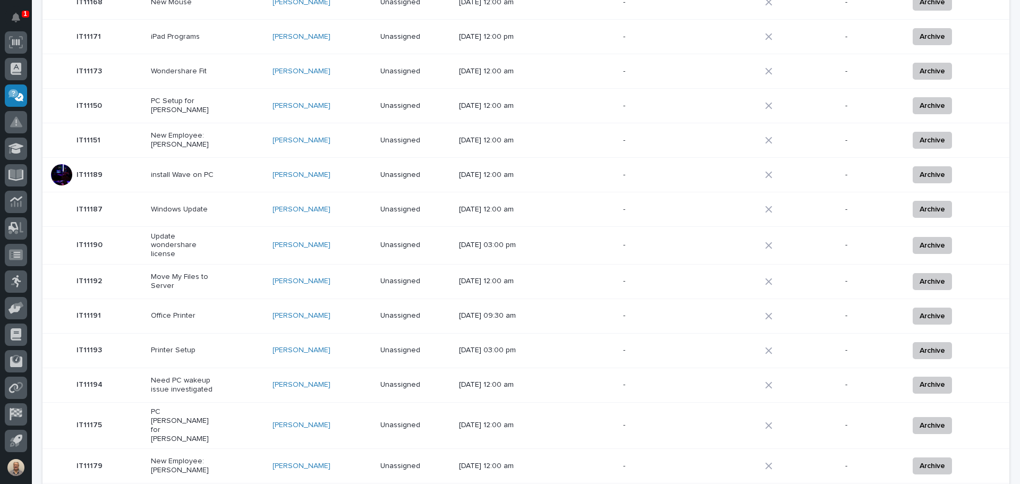
scroll to position [170, 0]
click at [186, 209] on p "Windows Update" at bounding box center [184, 210] width 66 height 9
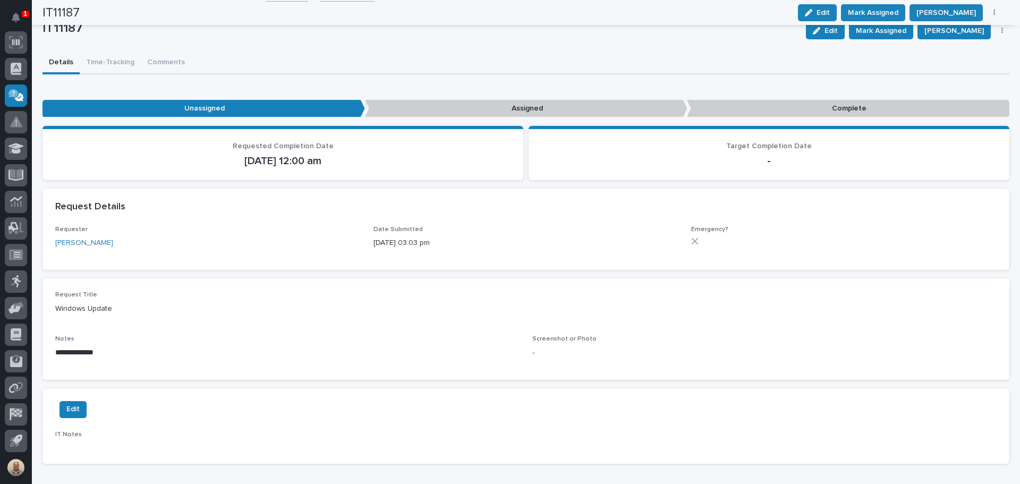
scroll to position [37, 0]
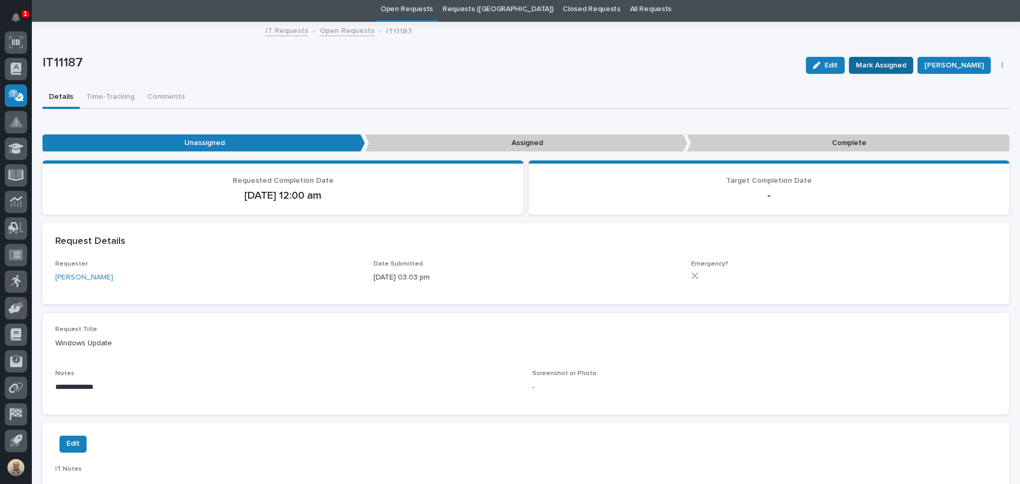
click at [505, 63] on span "Mark Assigned" at bounding box center [881, 65] width 50 height 13
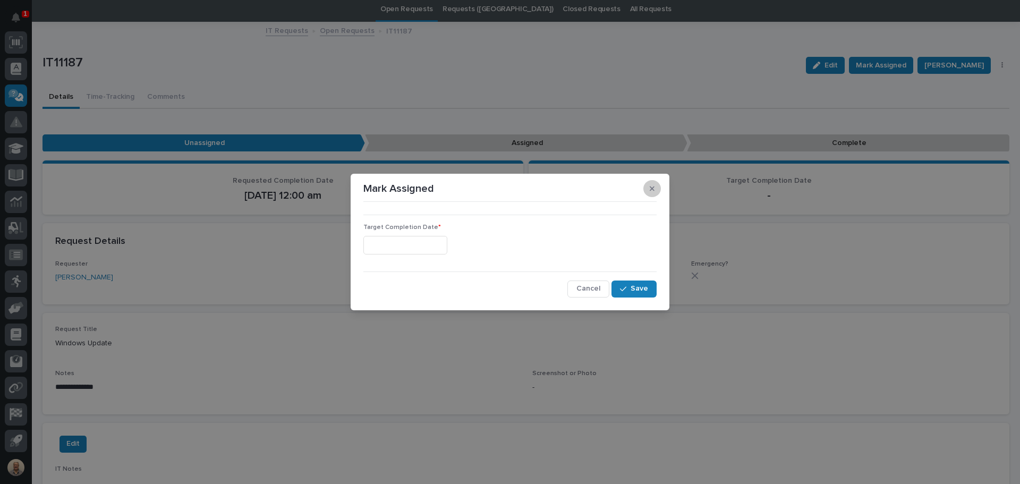
click at [505, 186] on icon "button" at bounding box center [652, 188] width 5 height 7
